Goal: Transaction & Acquisition: Purchase product/service

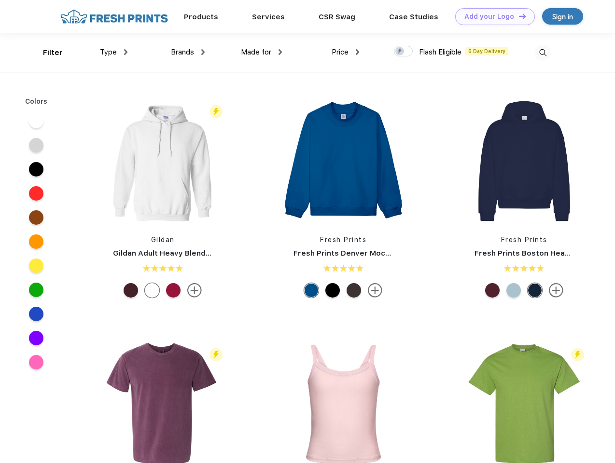
scroll to position [0, 0]
click at [491, 16] on link "Add your Logo Design Tool" at bounding box center [495, 16] width 80 height 17
click at [0, 0] on div "Design Tool" at bounding box center [0, 0] width 0 height 0
click at [518, 16] on link "Add your Logo Design Tool" at bounding box center [495, 16] width 80 height 17
click at [46, 53] on div "Filter" at bounding box center [53, 52] width 20 height 11
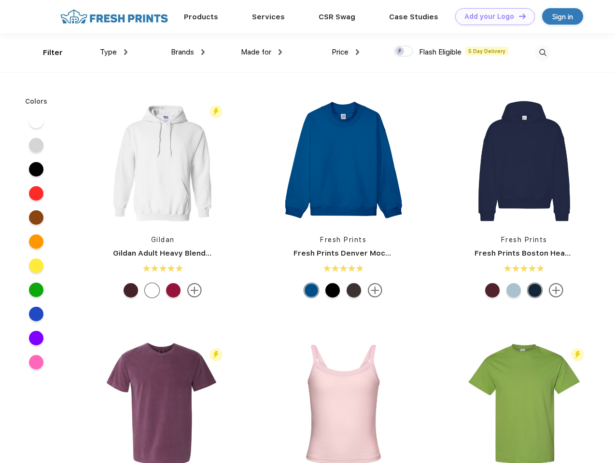
click at [114, 52] on span "Type" at bounding box center [108, 52] width 17 height 9
click at [188, 52] on span "Brands" at bounding box center [182, 52] width 23 height 9
click at [262, 52] on span "Made for" at bounding box center [256, 52] width 30 height 9
click at [346, 52] on span "Price" at bounding box center [340, 52] width 17 height 9
click at [403, 52] on div at bounding box center [403, 51] width 19 height 11
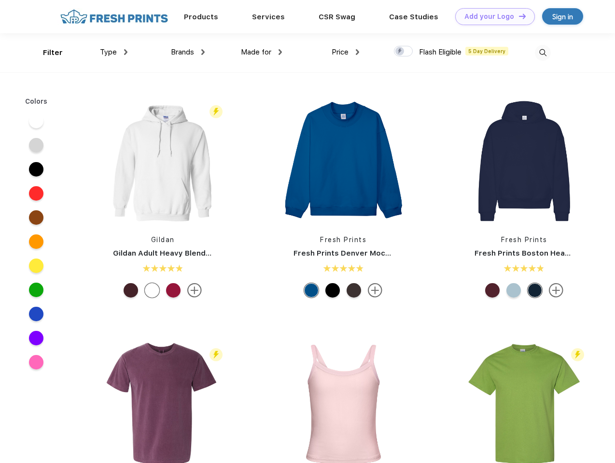
click at [400, 52] on input "checkbox" at bounding box center [397, 48] width 6 height 6
click at [542, 53] on img at bounding box center [543, 53] width 16 height 16
